Goal: Task Accomplishment & Management: Manage account settings

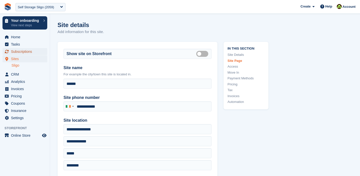
click at [23, 50] on span "Subscriptions" at bounding box center [26, 51] width 30 height 7
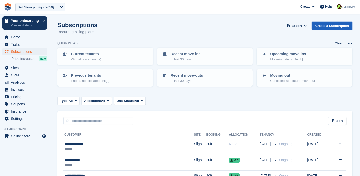
click at [327, 23] on link "Create a Subscription" at bounding box center [332, 26] width 41 height 8
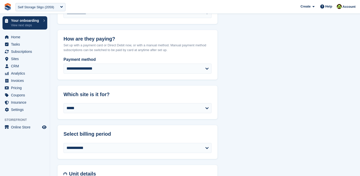
scroll to position [105, 0]
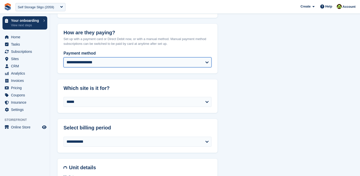
click at [111, 63] on select "**********" at bounding box center [138, 62] width 148 height 10
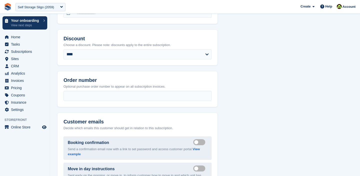
scroll to position [406, 0]
click at [39, 7] on div "Self Storage Sligo (2059)" at bounding box center [36, 7] width 36 height 5
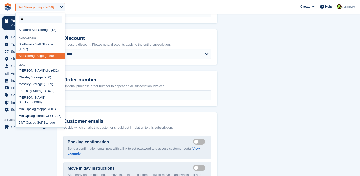
type input "*"
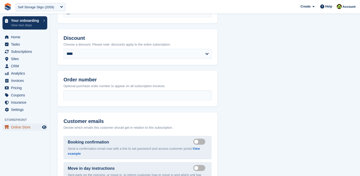
click at [22, 128] on span "Online Store" at bounding box center [26, 127] width 30 height 7
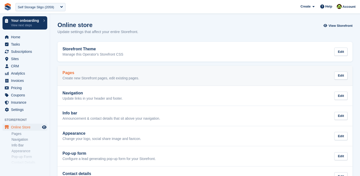
click at [82, 74] on h2 "Pages" at bounding box center [101, 73] width 77 height 5
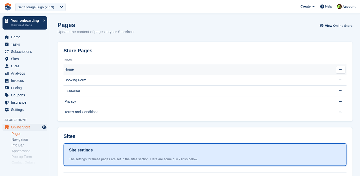
click at [76, 70] on td "Home" at bounding box center [198, 69] width 269 height 11
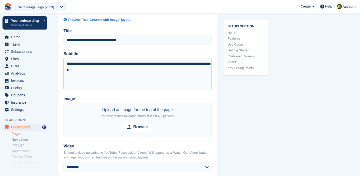
scroll to position [65, 0]
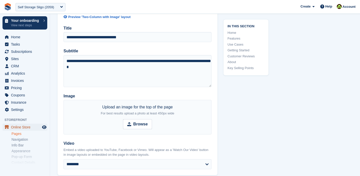
click at [20, 124] on span "Online Store" at bounding box center [26, 127] width 30 height 7
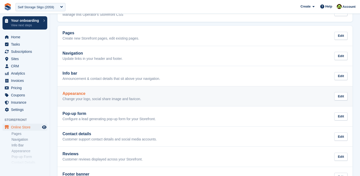
scroll to position [39, 0]
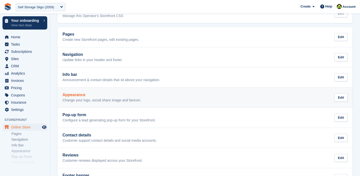
click at [102, 94] on h2 "Appearance" at bounding box center [102, 95] width 79 height 5
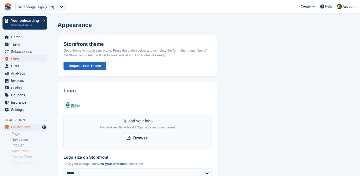
click at [13, 58] on span "Sites" at bounding box center [26, 58] width 30 height 7
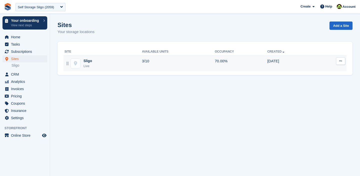
click at [343, 61] on button at bounding box center [340, 61] width 9 height 8
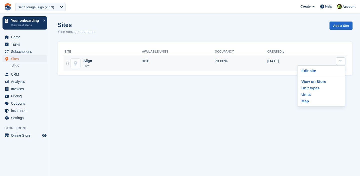
click at [323, 66] on div "Edit site View on Store Unit types Units Map" at bounding box center [321, 85] width 48 height 41
click at [313, 70] on p "Edit site" at bounding box center [322, 71] width 44 height 7
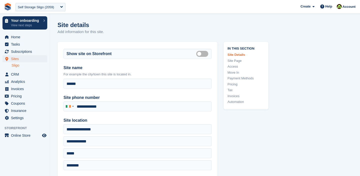
type input "**********"
click at [35, 6] on div "Self Storage Sligo (2059)" at bounding box center [36, 7] width 36 height 5
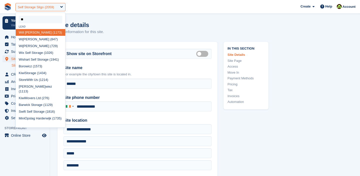
type input "***"
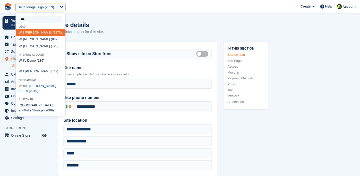
click at [30, 92] on div "Wil son Atkinson Farms (2310)" at bounding box center [41, 89] width 50 height 12
select select "****"
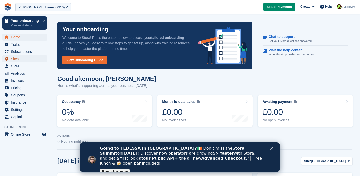
click at [20, 58] on span "Sites" at bounding box center [26, 58] width 30 height 7
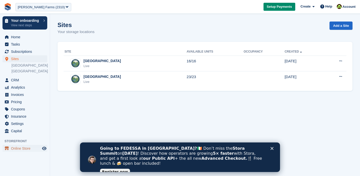
click at [21, 148] on span "Online Store" at bounding box center [26, 148] width 30 height 7
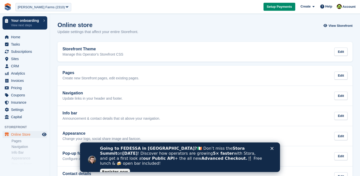
click at [273, 149] on polygon "Close" at bounding box center [272, 148] width 3 height 3
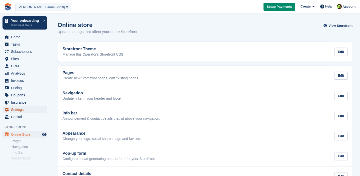
click at [21, 109] on span "Settings" at bounding box center [26, 109] width 30 height 7
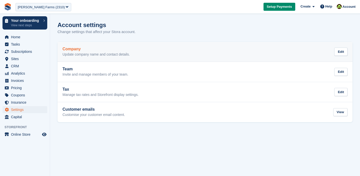
click at [79, 54] on p "Update company name and contact details." at bounding box center [96, 54] width 67 height 5
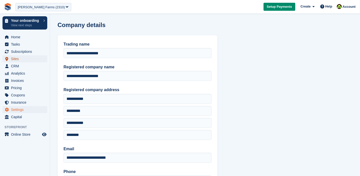
click at [17, 59] on span "Sites" at bounding box center [26, 58] width 30 height 7
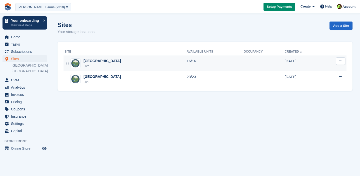
click at [342, 62] on icon at bounding box center [341, 60] width 3 height 3
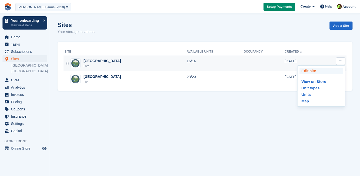
click at [323, 69] on p "Edit site" at bounding box center [322, 71] width 44 height 7
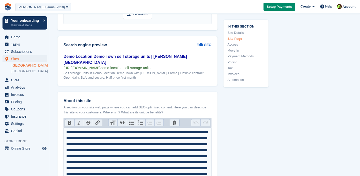
scroll to position [681, 0]
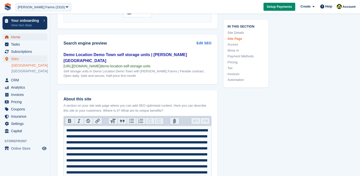
click at [14, 36] on span "Home" at bounding box center [26, 37] width 30 height 7
